Goal: Find specific page/section: Find specific page/section

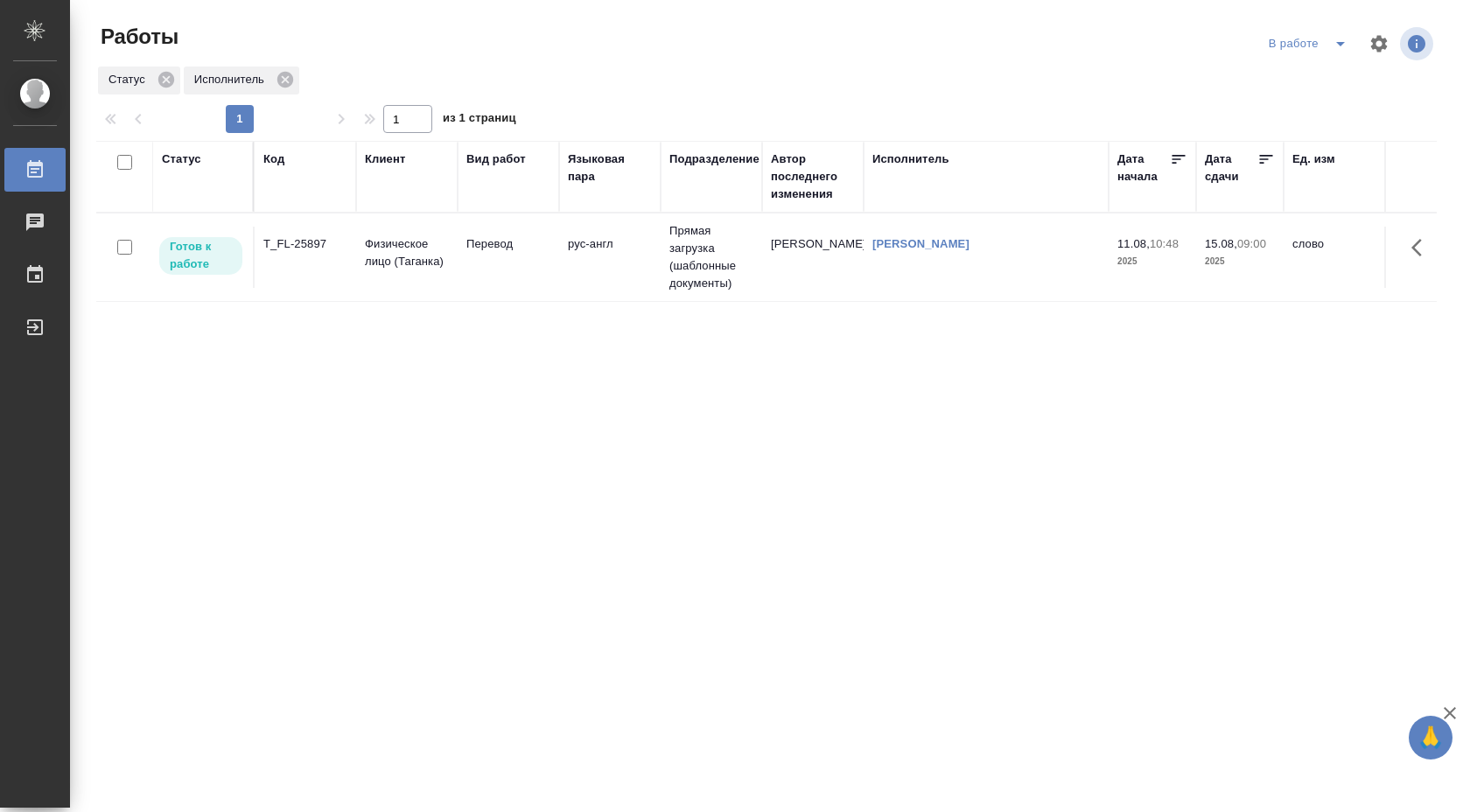
click at [484, 277] on td "Перевод" at bounding box center [508, 257] width 102 height 61
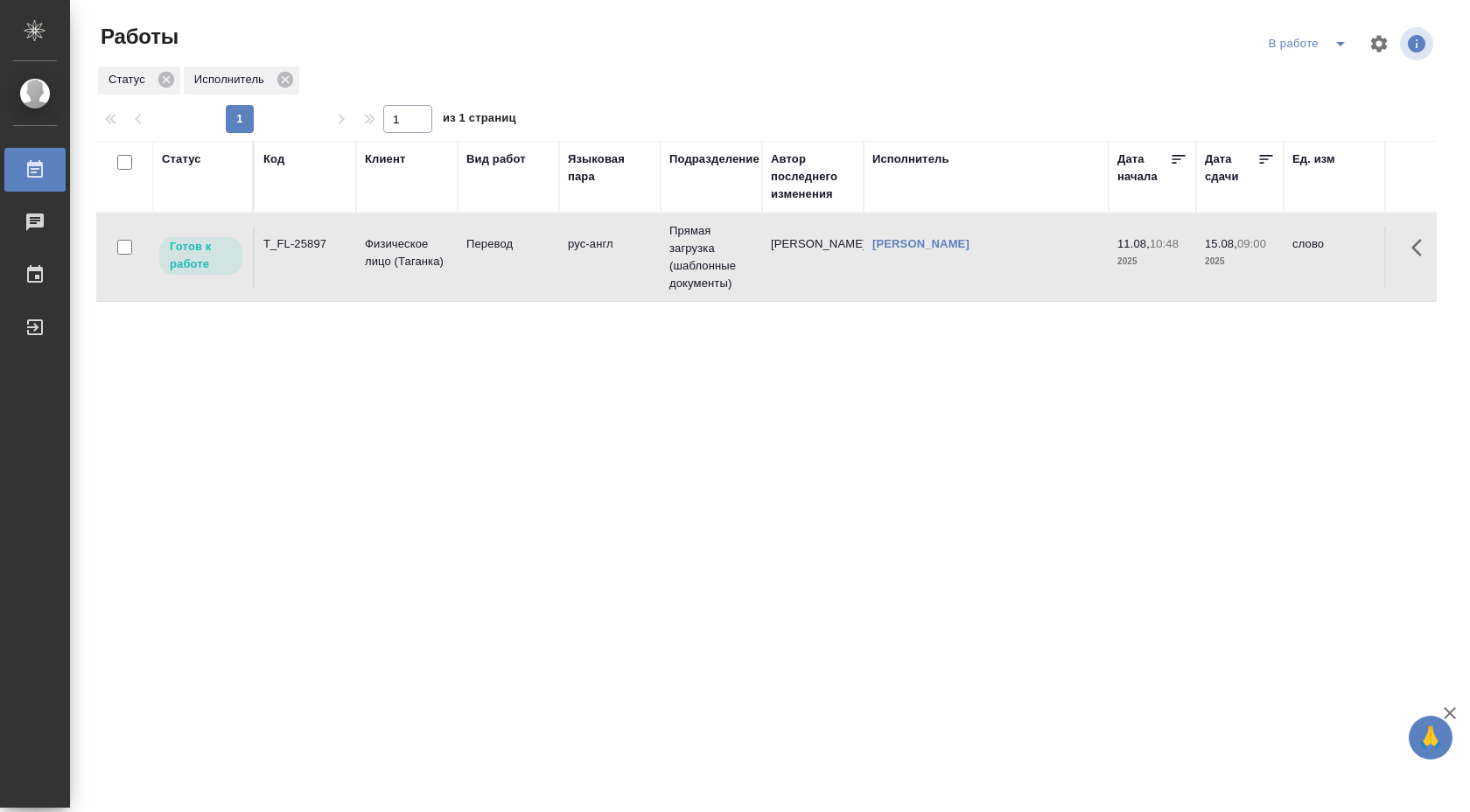
click at [484, 277] on td "Перевод" at bounding box center [508, 257] width 102 height 61
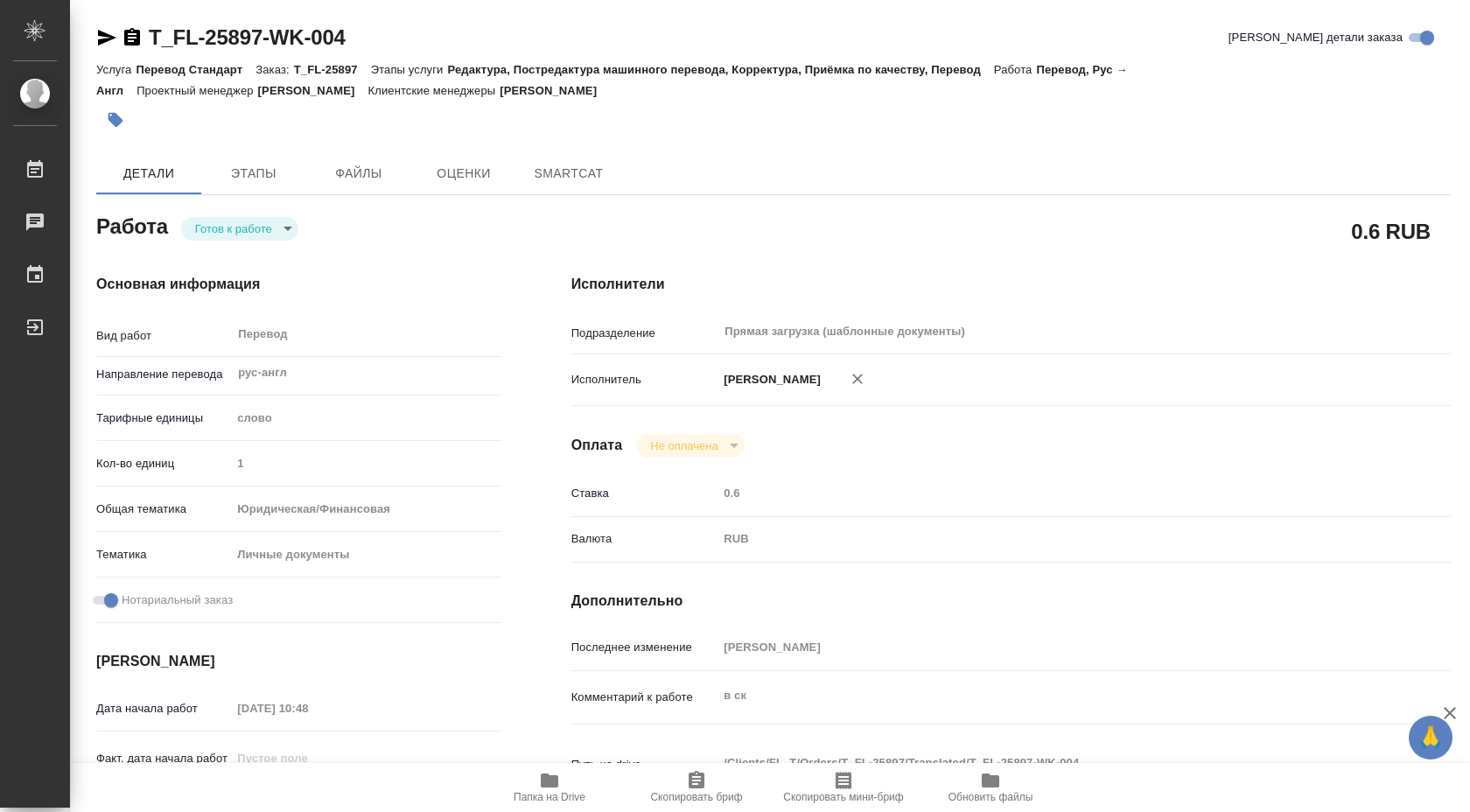
type textarea "x"
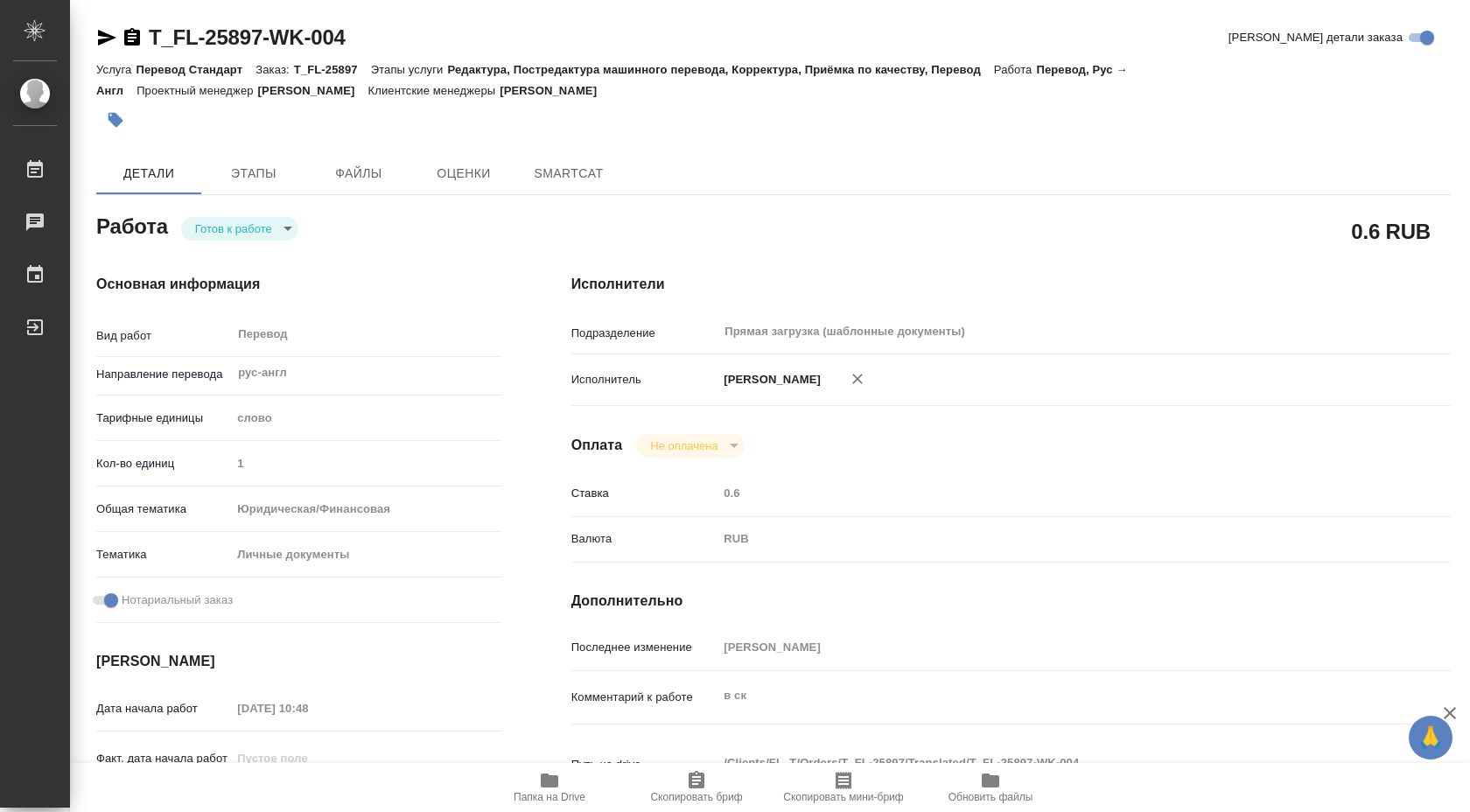
type textarea "x"
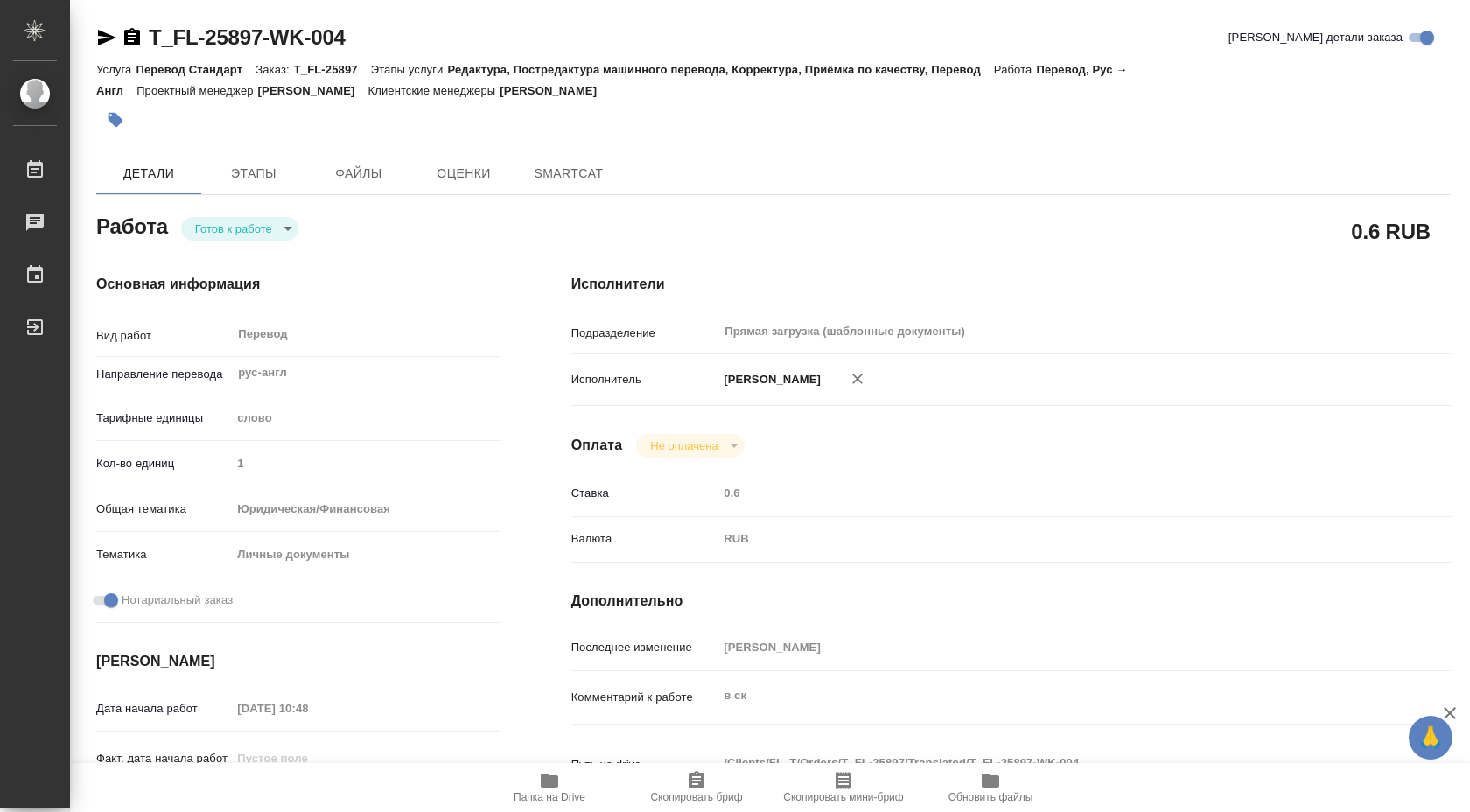
scroll to position [715, 0]
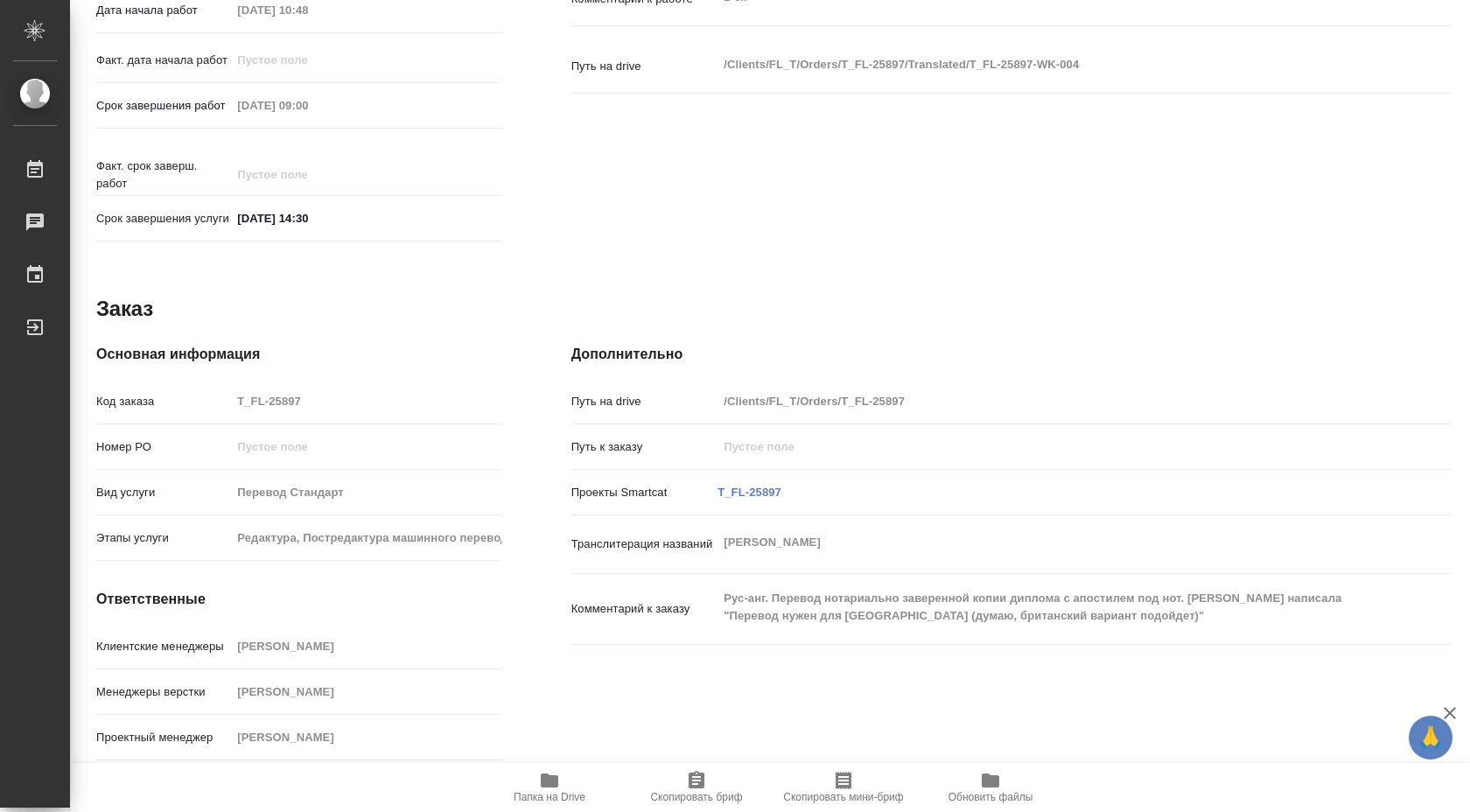
click at [525, 797] on span "Папка на Drive" at bounding box center [550, 796] width 72 height 12
type textarea "x"
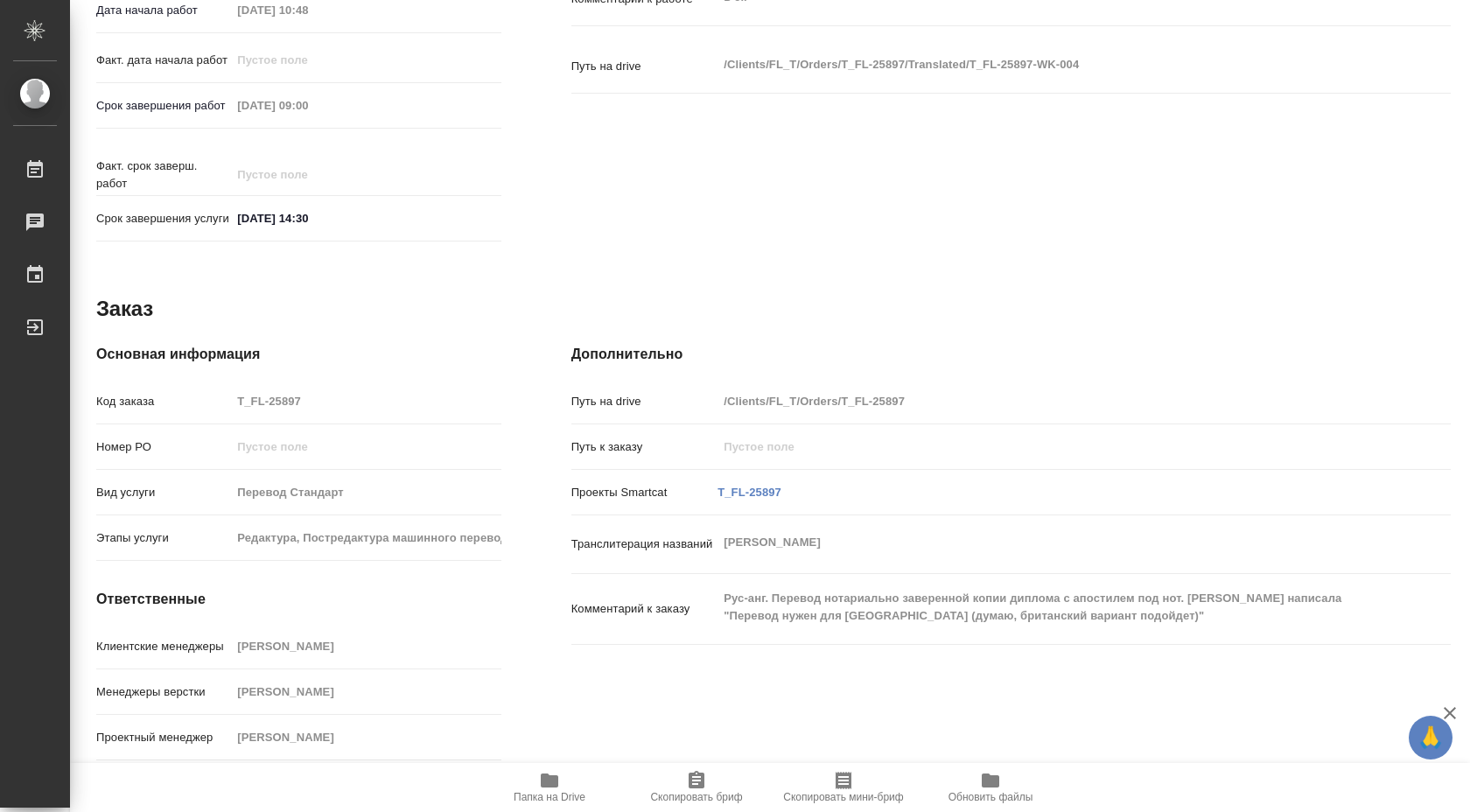
type textarea "x"
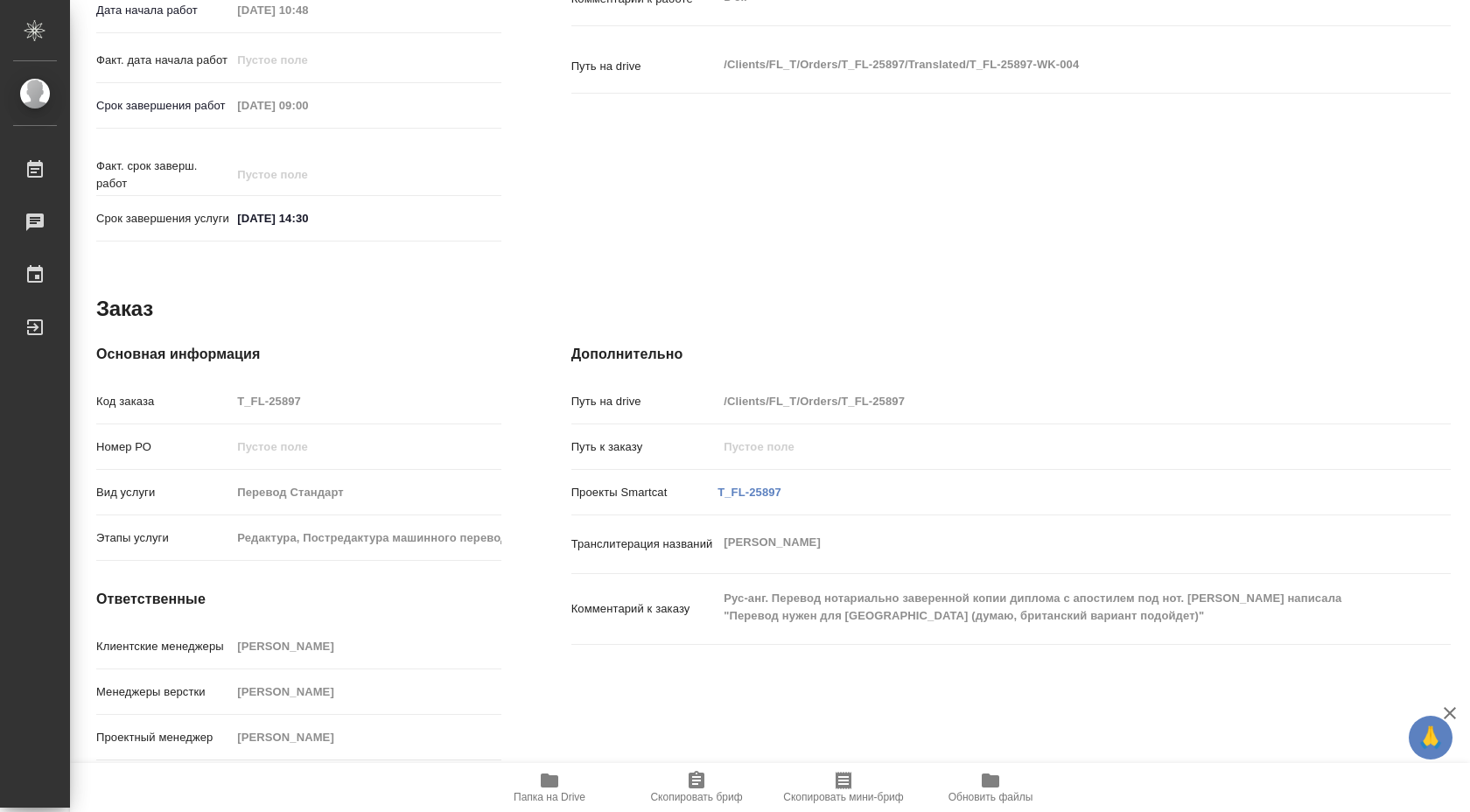
type textarea "x"
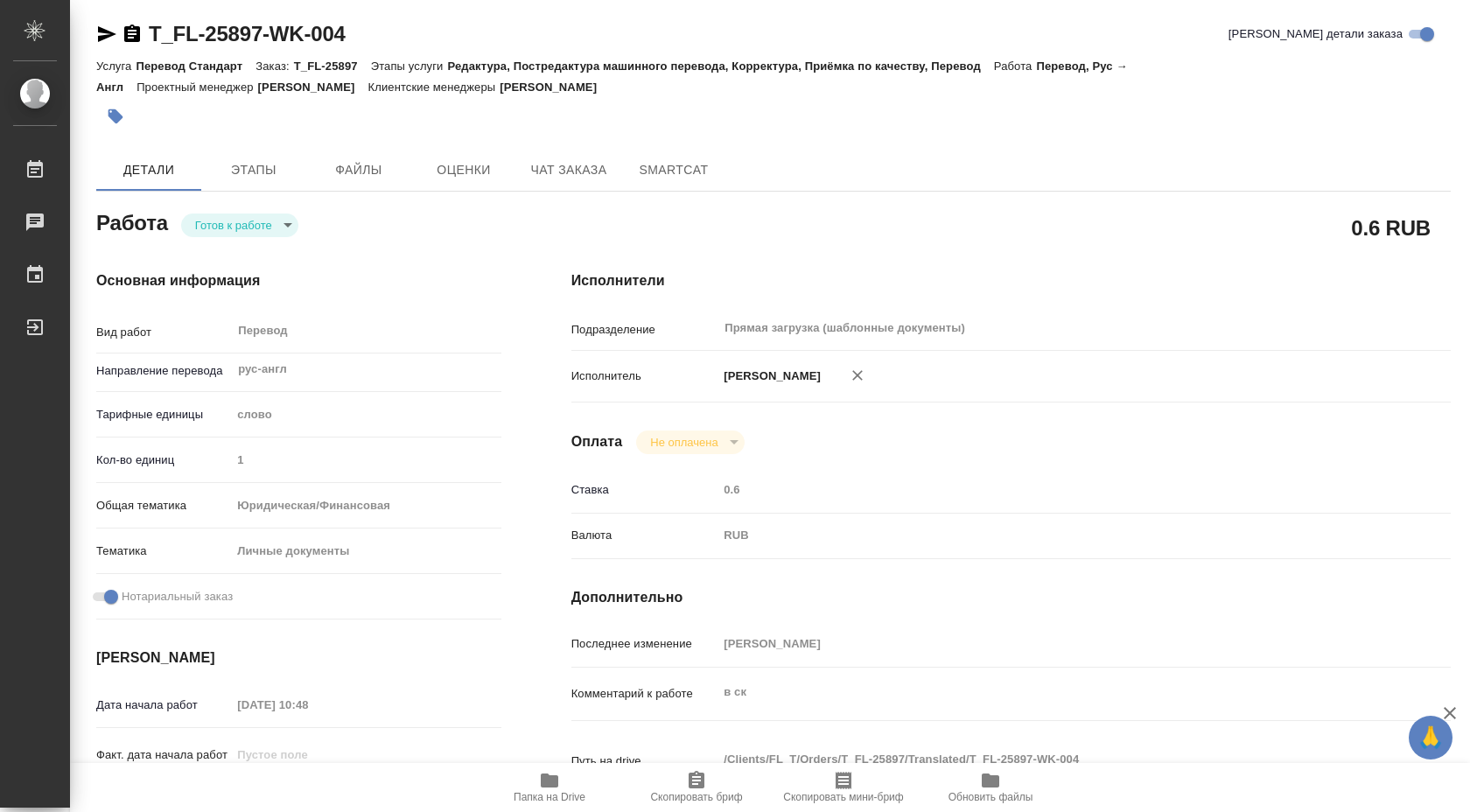
scroll to position [0, 0]
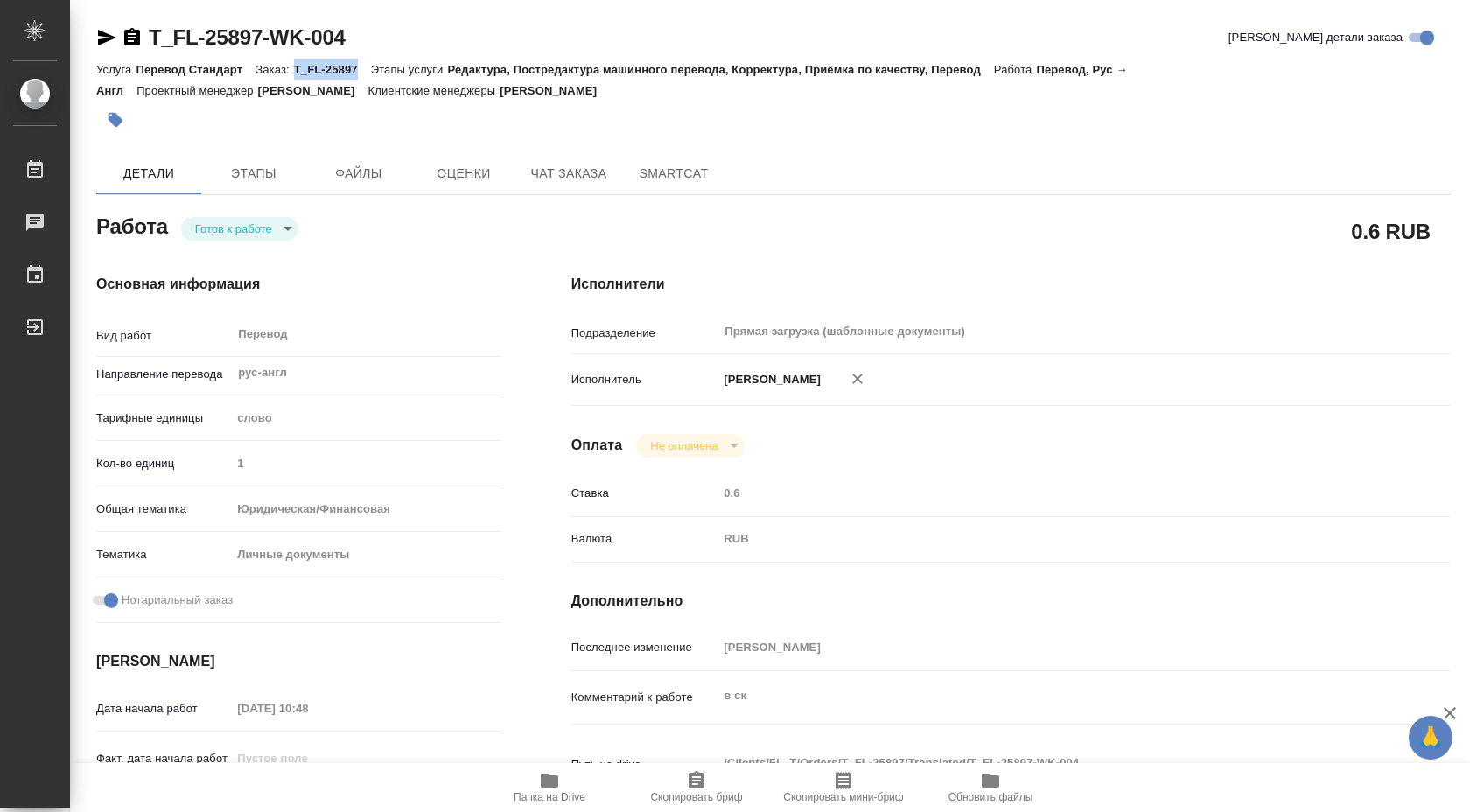
drag, startPoint x: 361, startPoint y: 68, endPoint x: 300, endPoint y: 68, distance: 61.0
click at [300, 68] on p "T_FL-25897" at bounding box center [332, 70] width 77 height 13
copy p "T_FL-25897"
